Goal: Find contact information: Find contact information

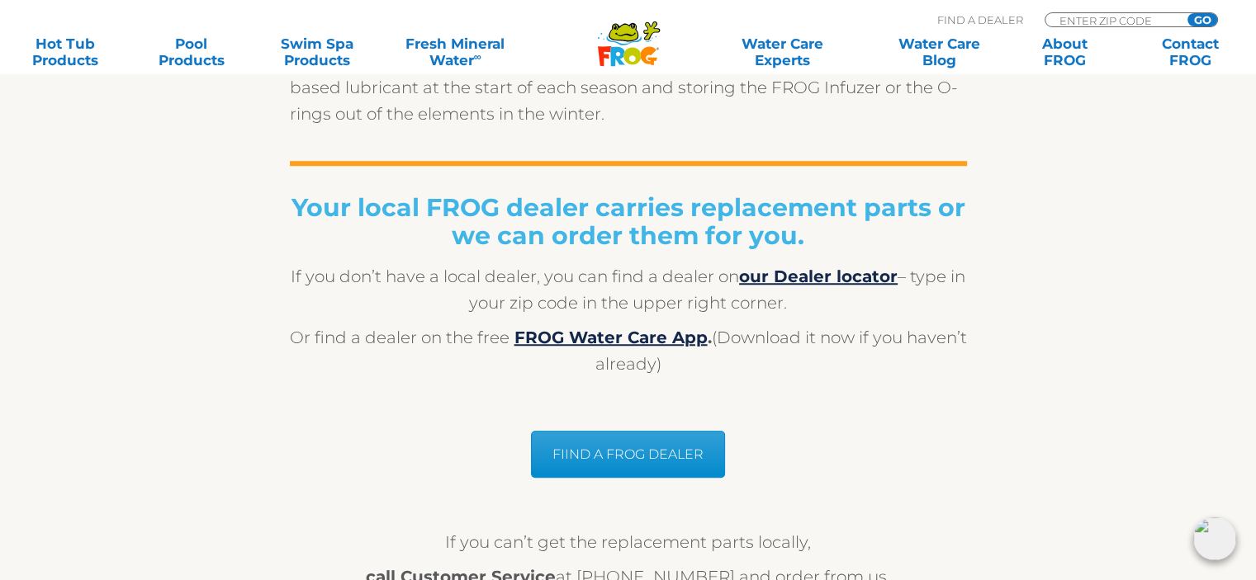
scroll to position [1404, 0]
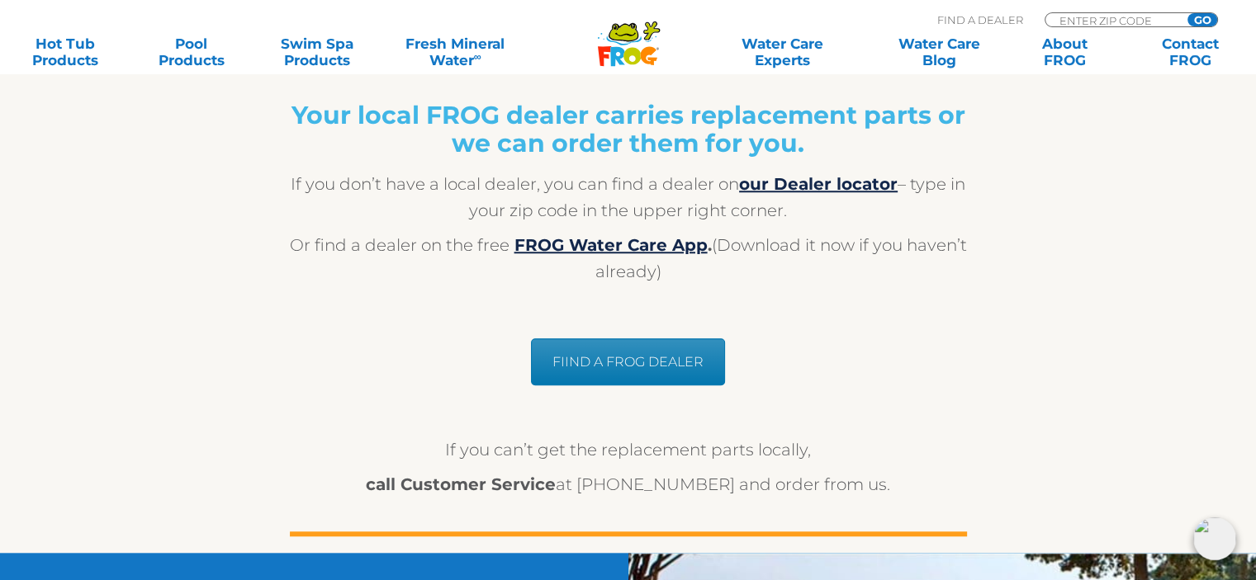
click at [634, 359] on link "FIIND A FROG DEALER" at bounding box center [628, 362] width 194 height 47
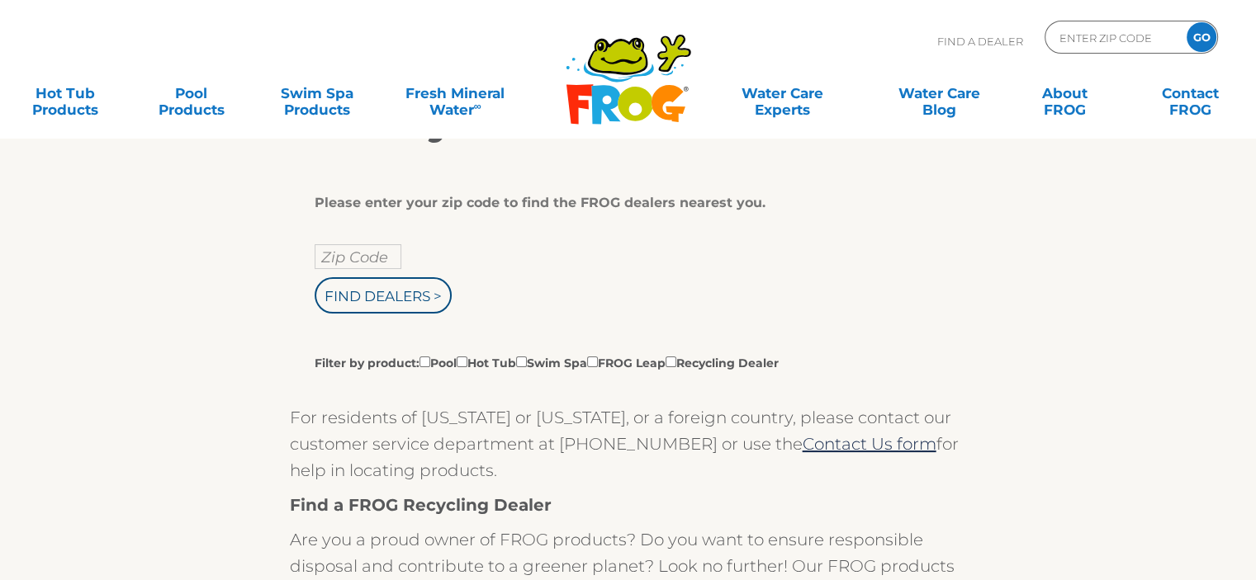
scroll to position [330, 0]
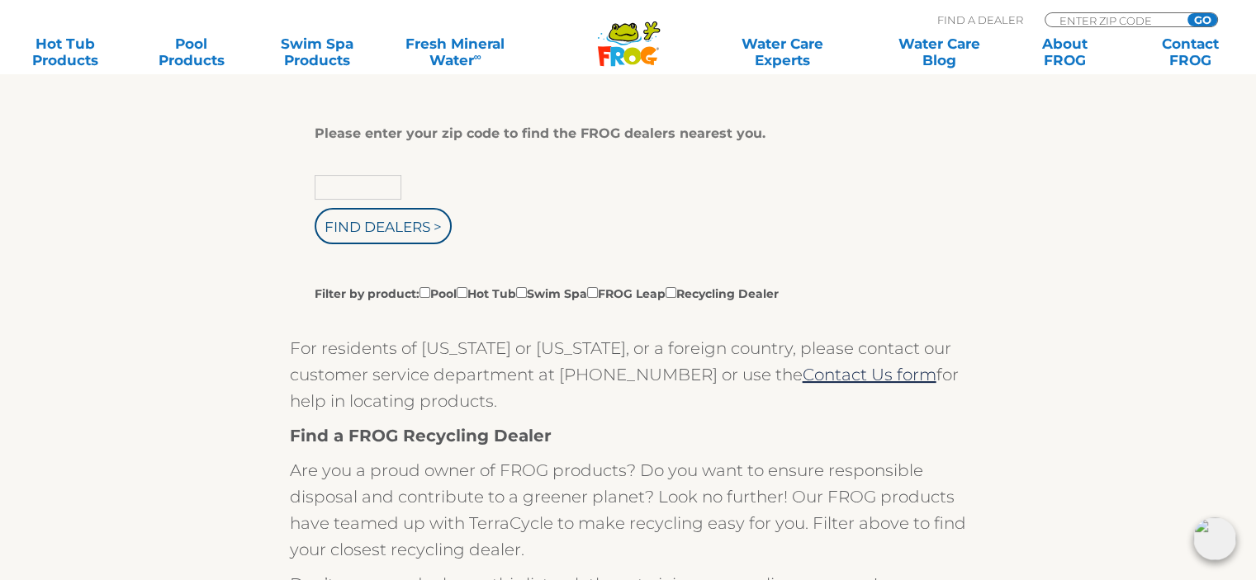
click at [343, 185] on input "text" at bounding box center [358, 187] width 87 height 25
type input "60491"
click at [366, 218] on input "Find Dealers >" at bounding box center [383, 226] width 137 height 36
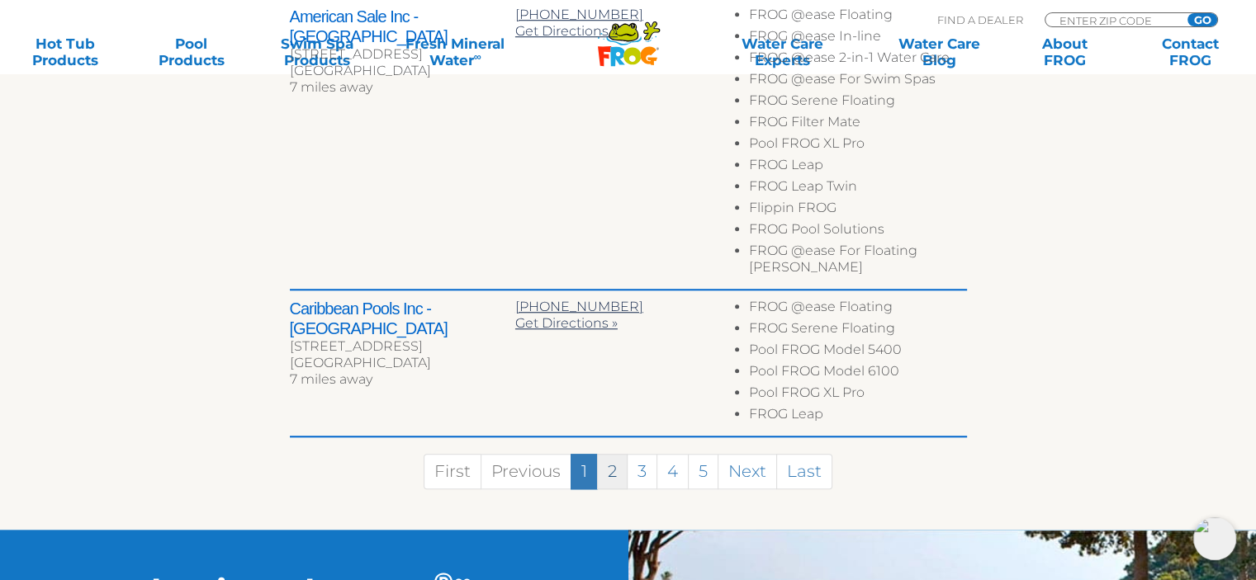
scroll to position [1404, 0]
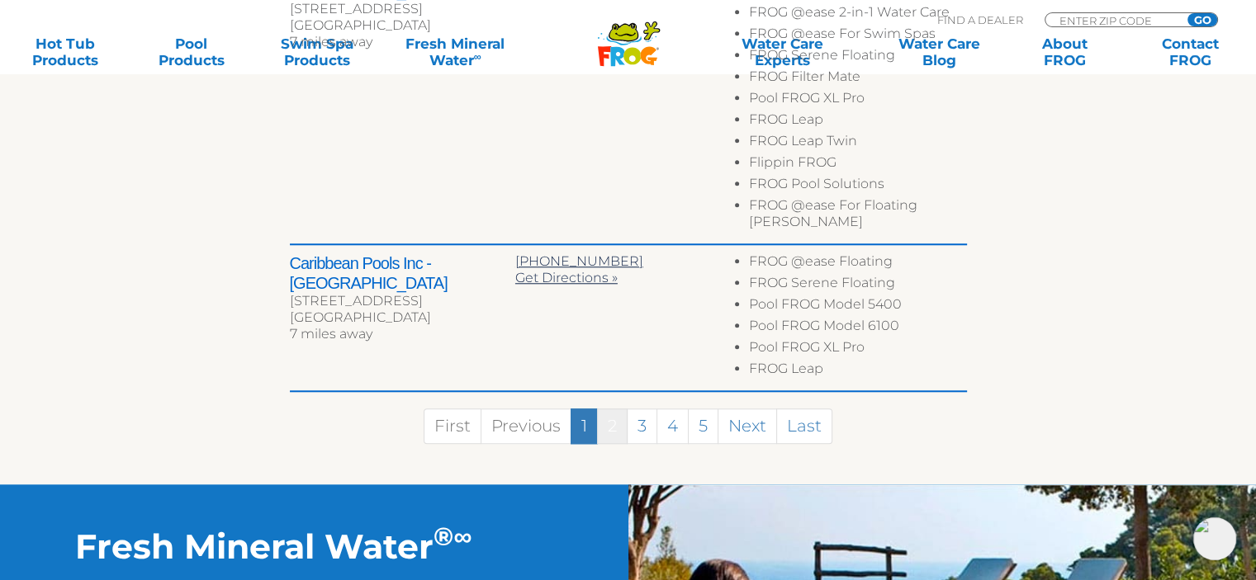
click at [613, 409] on link "2" at bounding box center [612, 427] width 31 height 36
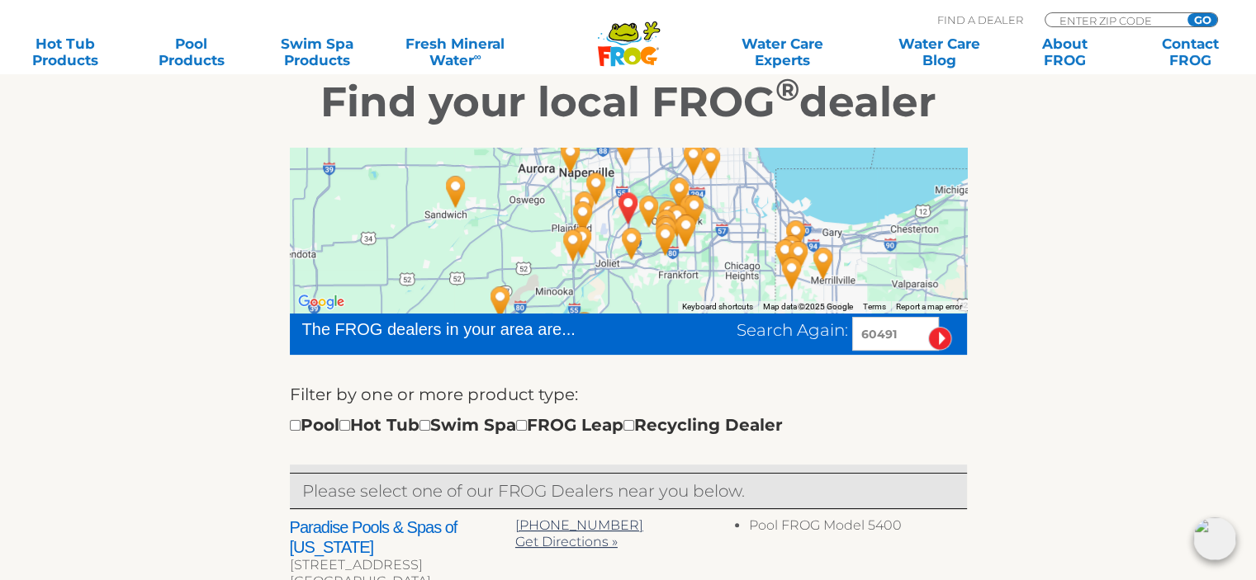
scroll to position [114, 0]
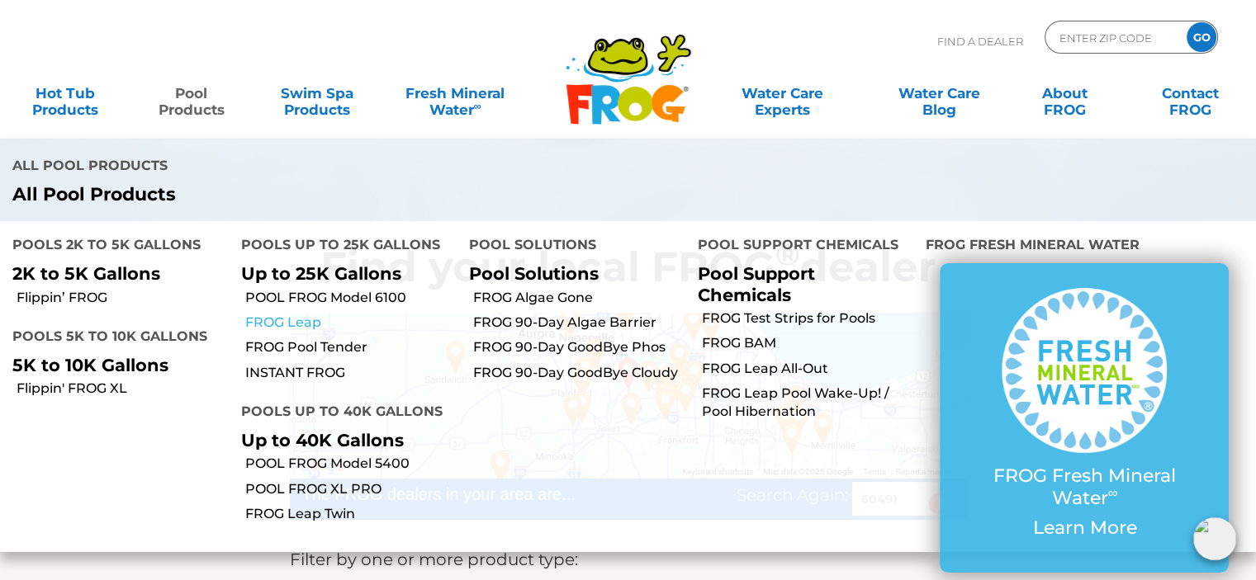
click at [294, 314] on link "FROG Leap" at bounding box center [351, 323] width 212 height 18
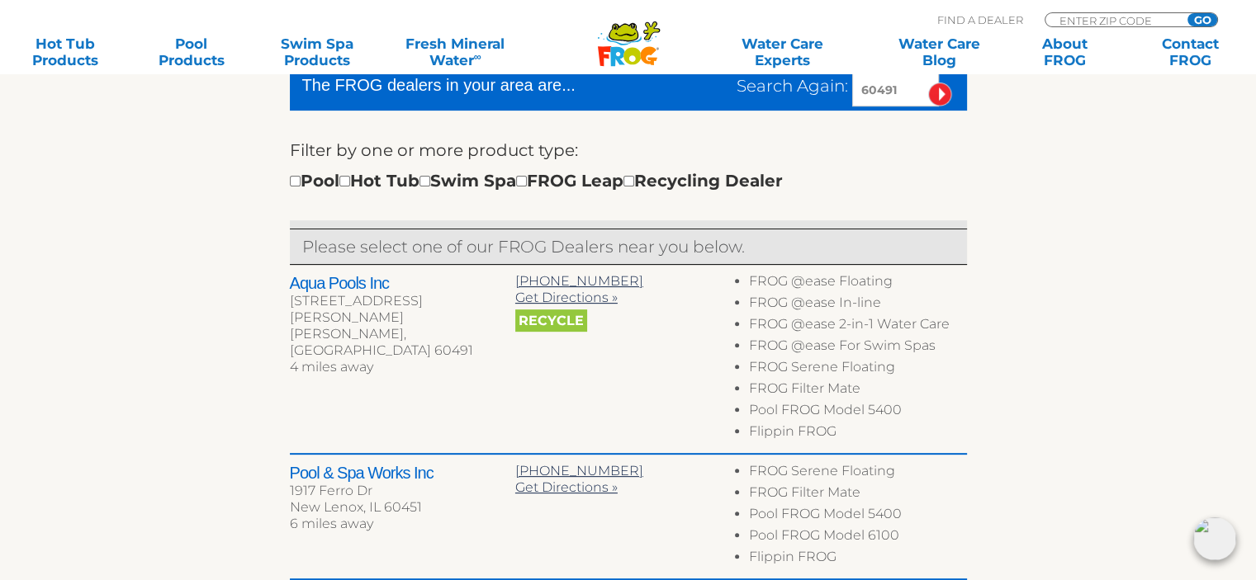
scroll to position [527, 0]
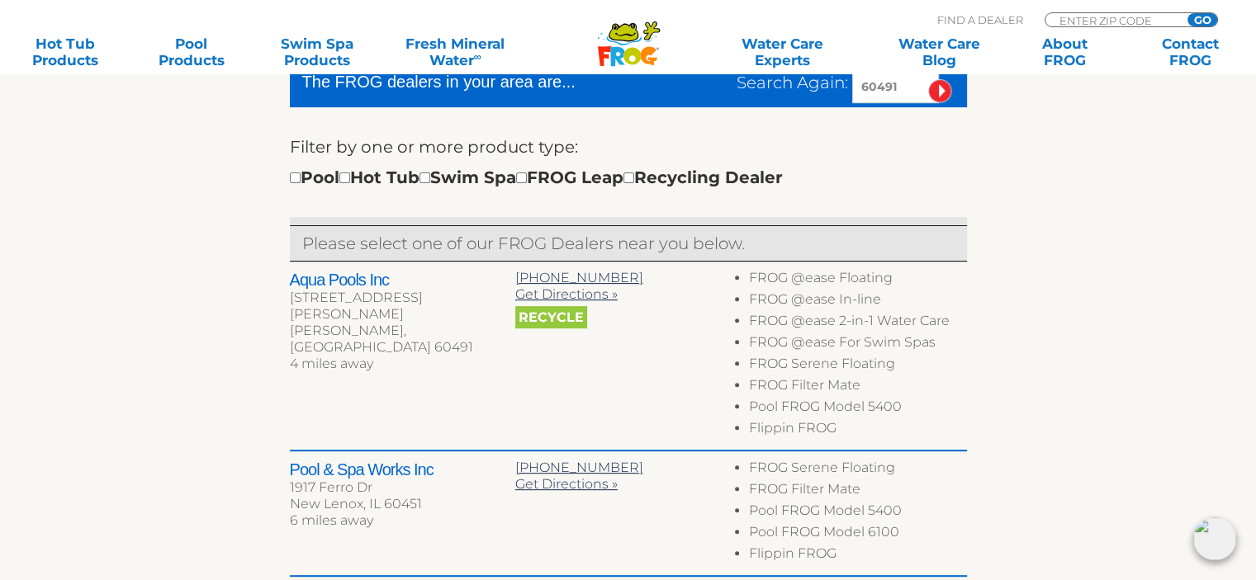
click at [370, 303] on div "[STREET_ADDRESS]" at bounding box center [402, 298] width 225 height 17
click at [370, 287] on h2 "Aqua Pools Inc" at bounding box center [402, 280] width 225 height 20
drag, startPoint x: 369, startPoint y: 282, endPoint x: 371, endPoint y: 291, distance: 9.2
click at [371, 290] on div "Aqua Pools Inc [STREET_ADDRESS][PERSON_NAME][PERSON_NAME] 4 miles away" at bounding box center [402, 323] width 225 height 107
click at [365, 310] on div "[PERSON_NAME] [PERSON_NAME], [GEOGRAPHIC_DATA] 60491" at bounding box center [402, 331] width 225 height 50
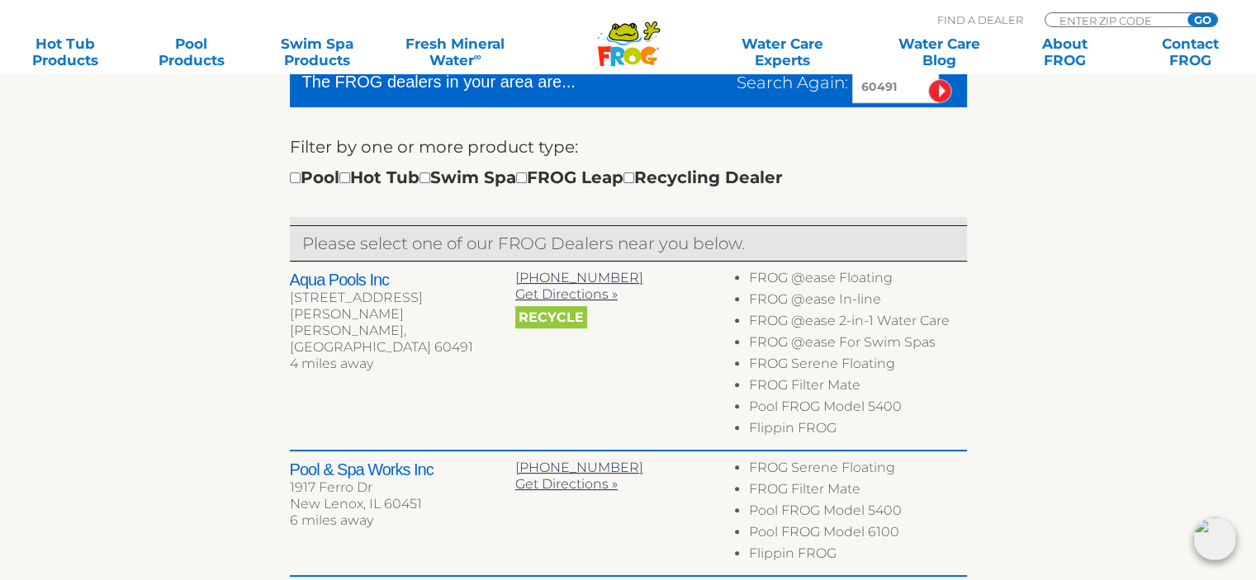
click at [377, 356] on div "4 miles away" at bounding box center [402, 364] width 225 height 17
click at [670, 357] on div "Aqua Pools Inc [STREET_ADDRESS][PERSON_NAME][PERSON_NAME] 4 miles away [PHONE_N…" at bounding box center [628, 357] width 677 height 190
click at [776, 325] on li "FROG @ease 2-in-1 Water Care" at bounding box center [857, 323] width 217 height 21
click at [571, 277] on span "[PHONE_NUMBER]" at bounding box center [579, 278] width 128 height 16
click at [568, 297] on span "Get Directions »" at bounding box center [566, 295] width 102 height 16
